Goal: Information Seeking & Learning: Learn about a topic

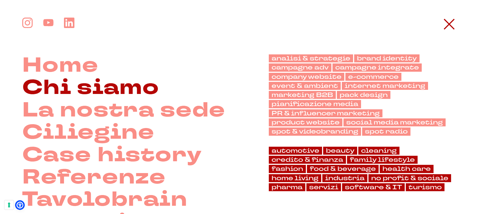
click at [126, 87] on link "Chi siamo" at bounding box center [90, 88] width 137 height 22
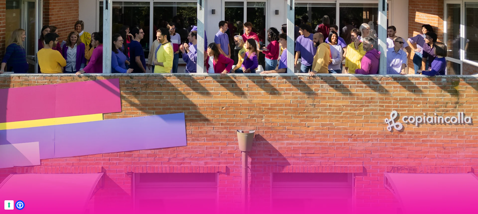
scroll to position [772, 0]
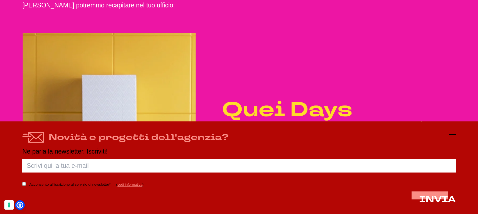
click at [452, 133] on icon at bounding box center [452, 134] width 7 height 7
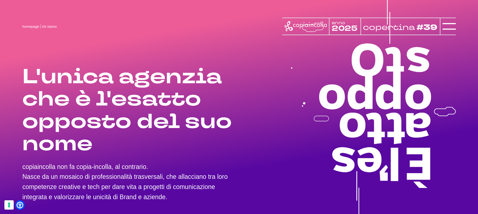
scroll to position [0, 0]
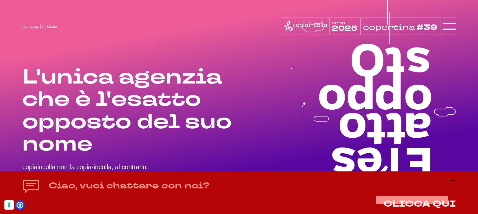
click at [453, 180] on icon at bounding box center [452, 180] width 7 height 7
